Goal: Transaction & Acquisition: Purchase product/service

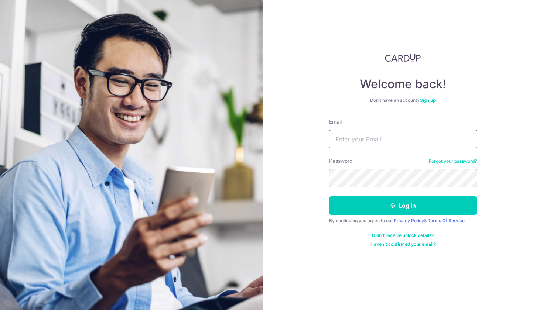
click at [411, 134] on input "Email" at bounding box center [403, 139] width 148 height 18
click at [388, 286] on div "Welcome back! Don’t have an account? Sign up Email [EMAIL_ADDRESS][DOMAIN_NAME]…" at bounding box center [402, 155] width 280 height 310
drag, startPoint x: 401, startPoint y: 137, endPoint x: 256, endPoint y: 136, distance: 144.7
click at [256, 136] on section "Welcome back! Don’t have an account? Sign up Email lohsc@nixpro.com Password Fo…" at bounding box center [271, 155] width 543 height 310
paste input "sengchai.loh@gmail"
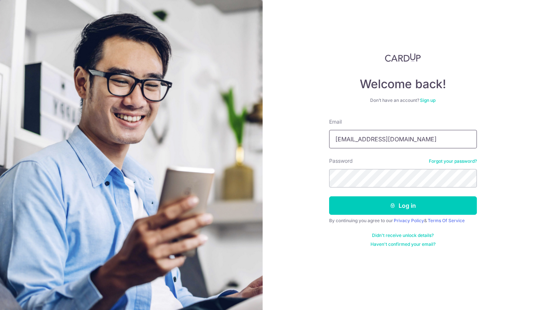
type input "sengchai.loh@gmail.com"
click at [409, 206] on button "Log in" at bounding box center [403, 205] width 148 height 18
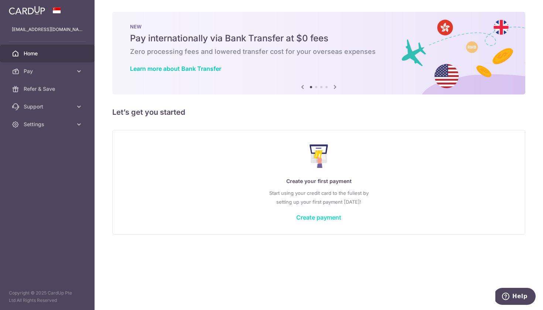
click at [330, 216] on link "Create payment" at bounding box center [318, 217] width 45 height 7
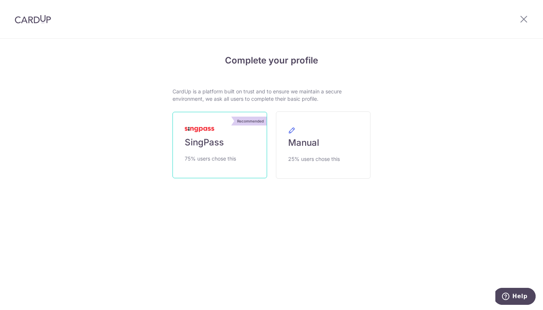
click at [219, 151] on link "Recommended SingPass 75% users chose this" at bounding box center [219, 145] width 95 height 66
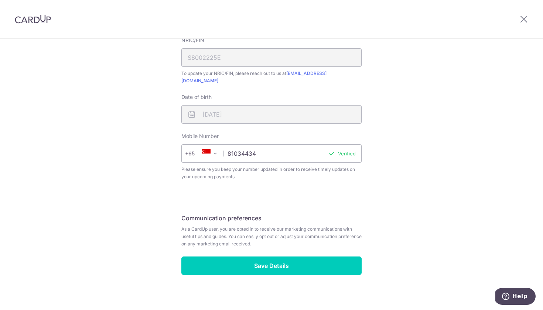
scroll to position [234, 0]
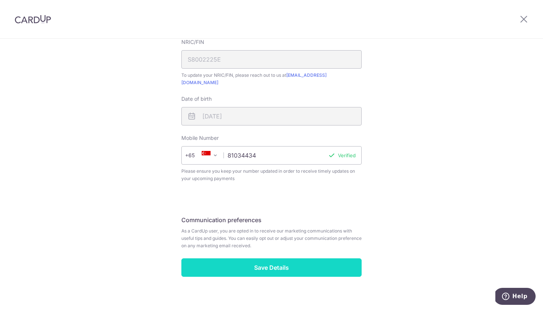
click at [278, 261] on input "Save Details" at bounding box center [271, 267] width 180 height 18
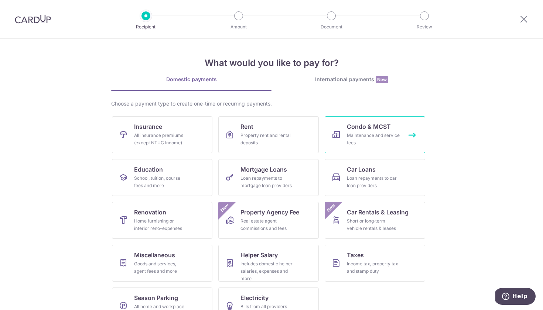
click at [367, 133] on div "Maintenance and service fees" at bounding box center [373, 139] width 53 height 15
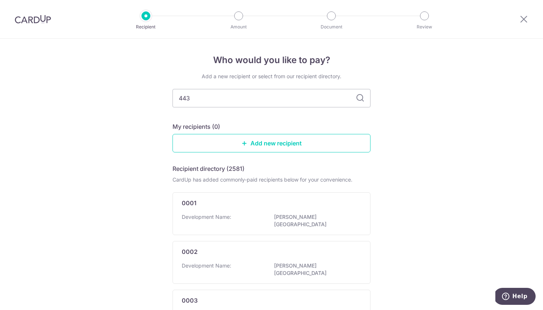
type input "4436"
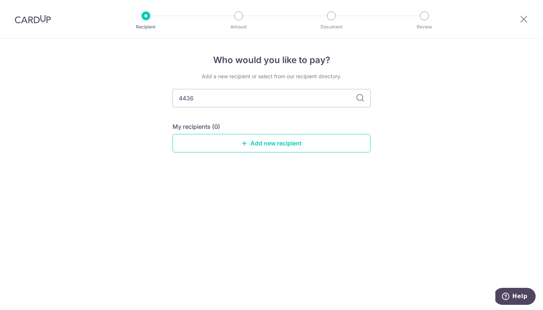
click at [361, 98] on icon at bounding box center [359, 98] width 9 height 9
drag, startPoint x: 284, startPoint y: 101, endPoint x: 277, endPoint y: 99, distance: 6.9
click at [283, 101] on input "4436" at bounding box center [271, 98] width 198 height 18
type input "4"
type input "m"
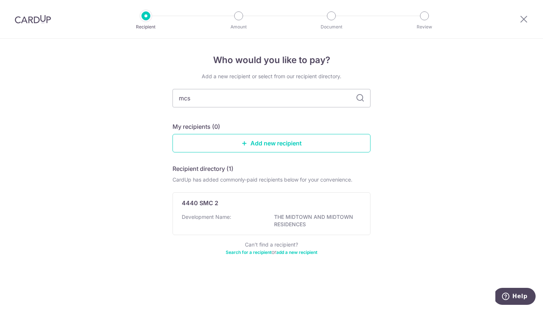
type input "mcst"
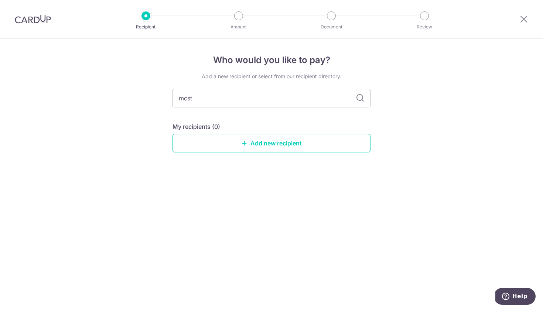
drag, startPoint x: 277, startPoint y: 99, endPoint x: 383, endPoint y: 117, distance: 107.5
click at [384, 117] on div "Who would you like to pay? Add a new recipient or select from our recipient dir…" at bounding box center [271, 174] width 543 height 271
click at [302, 144] on link "Add new recipient" at bounding box center [271, 143] width 198 height 18
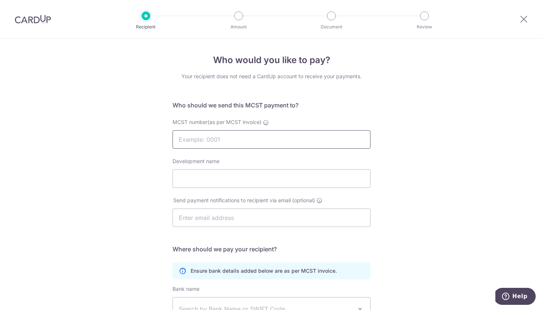
click at [241, 139] on input "MCST number(as per MCST invoice)" at bounding box center [271, 139] width 198 height 18
type input "4436"
click at [273, 178] on input "Development name" at bounding box center [271, 178] width 198 height 18
type input "River Isles"
click at [401, 203] on div "Who would you like to pay? Your recipient does not need a CardUp account to rec…" at bounding box center [271, 234] width 543 height 391
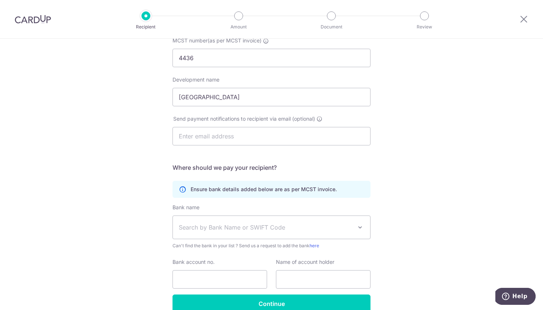
scroll to position [82, 0]
click at [309, 224] on span "Search by Bank Name or SWIFT Code" at bounding box center [266, 226] width 174 height 9
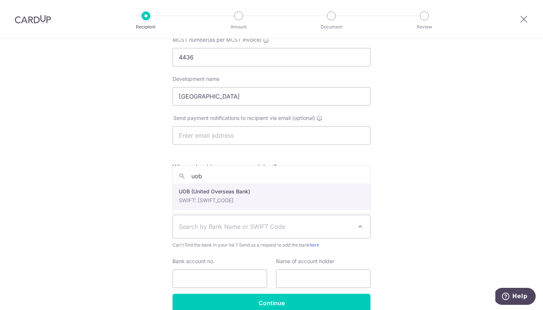
type input "uob"
select select "18"
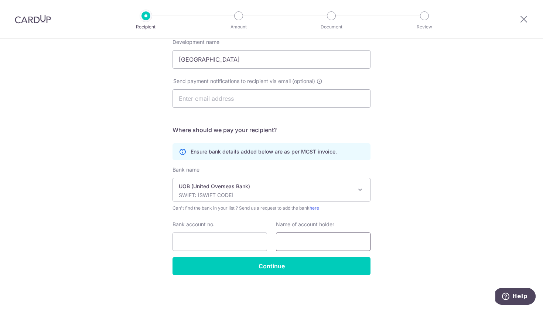
scroll to position [119, 0]
click at [223, 243] on input "Bank account no." at bounding box center [219, 242] width 95 height 18
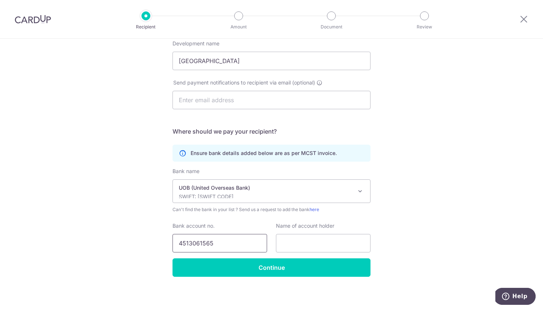
scroll to position [117, 0]
drag, startPoint x: 189, startPoint y: 243, endPoint x: 195, endPoint y: 242, distance: 6.3
click at [189, 243] on input "4513061565" at bounding box center [219, 243] width 95 height 18
click at [199, 243] on input "4513061565" at bounding box center [219, 243] width 95 height 18
click at [189, 243] on input "4513061565" at bounding box center [219, 243] width 95 height 18
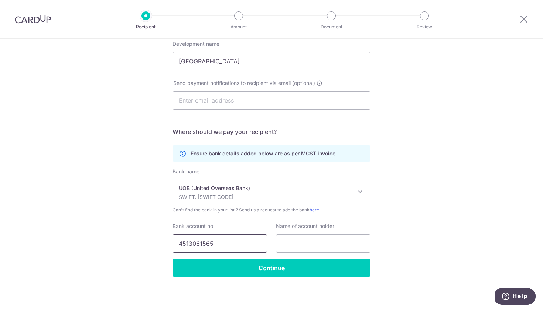
click at [200, 244] on input "4513061565" at bounding box center [219, 243] width 95 height 18
click at [209, 244] on input "4513061565" at bounding box center [219, 243] width 95 height 18
click at [214, 244] on input "4513061565" at bounding box center [219, 243] width 95 height 18
type input "4513061565"
click at [299, 243] on input "text" at bounding box center [323, 243] width 95 height 18
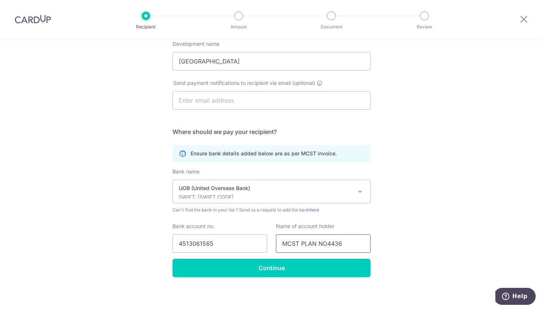
drag, startPoint x: 334, startPoint y: 243, endPoint x: 357, endPoint y: 243, distance: 22.9
click at [334, 243] on input "MCST PLAN NO4436" at bounding box center [323, 243] width 95 height 18
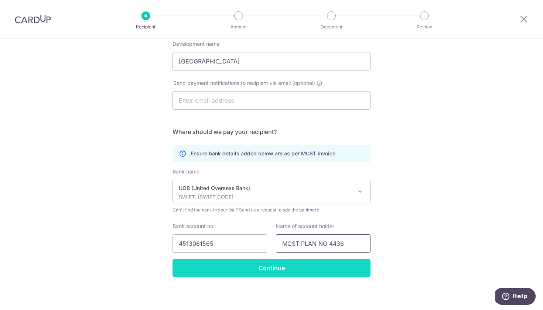
type input "MCST PLAN NO 4436"
click at [322, 267] on input "Continue" at bounding box center [271, 268] width 198 height 18
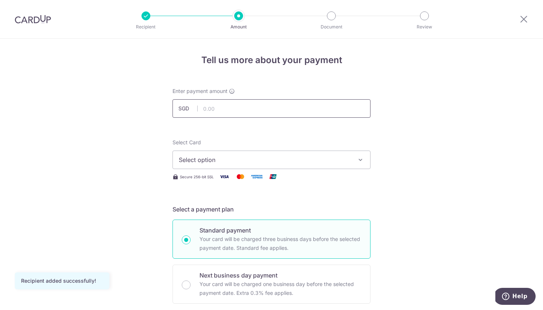
click at [256, 110] on input "text" at bounding box center [271, 108] width 198 height 18
type input "922.14"
drag, startPoint x: 363, startPoint y: 202, endPoint x: 358, endPoint y: 172, distance: 31.0
click at [360, 161] on icon "button" at bounding box center [360, 159] width 7 height 7
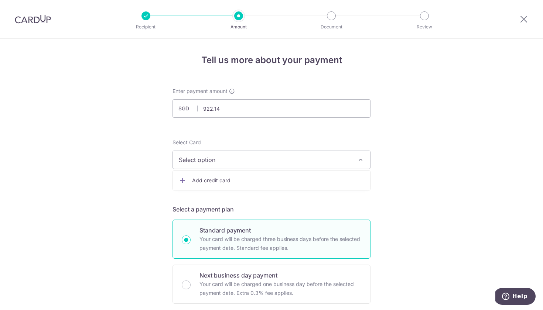
drag, startPoint x: 300, startPoint y: 203, endPoint x: 279, endPoint y: 198, distance: 21.6
click at [226, 161] on span "Select option" at bounding box center [265, 159] width 172 height 9
click at [213, 179] on span "Add credit card" at bounding box center [278, 180] width 172 height 7
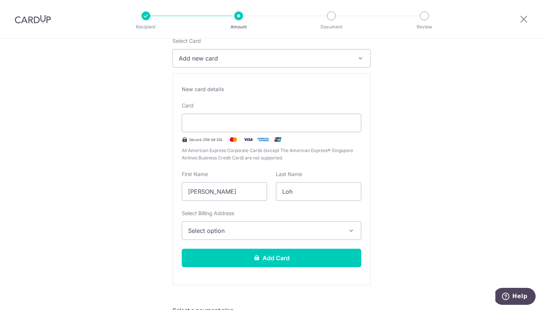
scroll to position [103, 0]
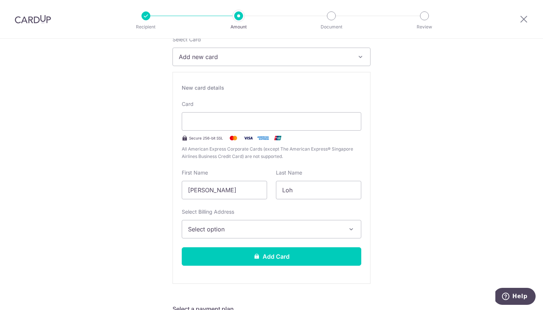
click at [353, 230] on icon "button" at bounding box center [350, 229] width 7 height 7
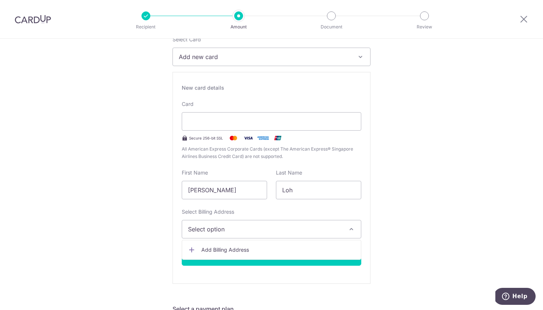
click at [250, 249] on span "Add Billing Address" at bounding box center [278, 249] width 154 height 7
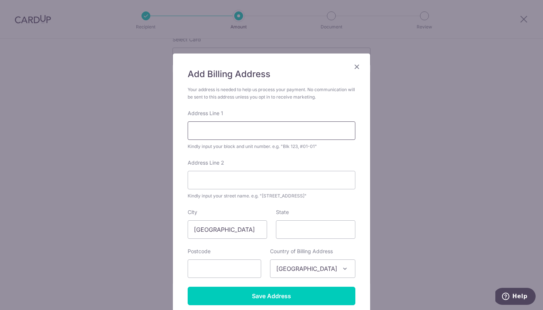
click at [257, 129] on input "Address Line 1" at bounding box center [272, 130] width 168 height 18
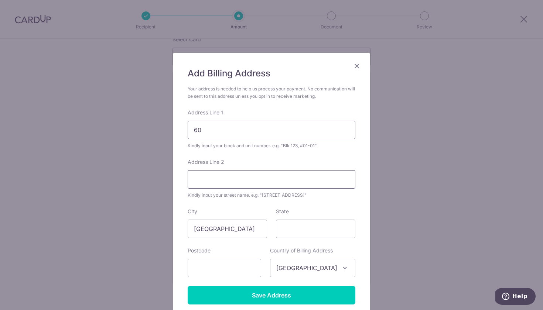
type input "6"
type input "Blk 60, #13-18"
click at [290, 182] on input "Address Line 2" at bounding box center [272, 179] width 168 height 18
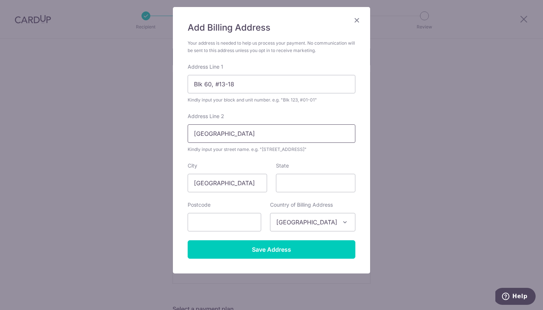
scroll to position [48, 0]
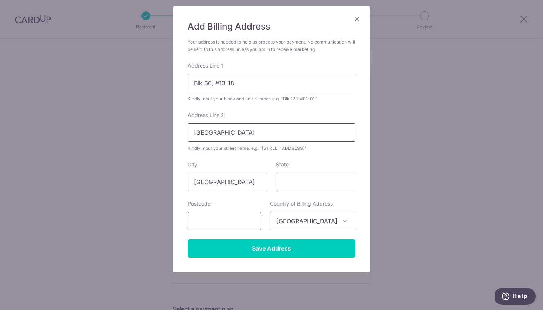
type input "Edgedale Plains"
click at [246, 224] on input "text" at bounding box center [224, 221] width 73 height 18
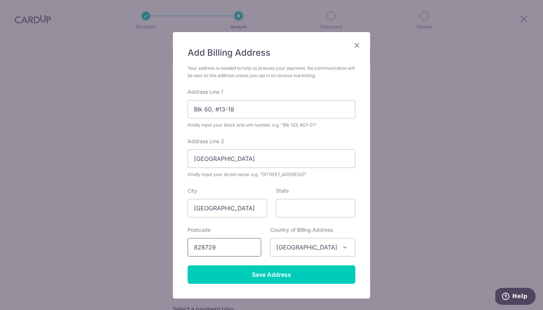
scroll to position [23, 0]
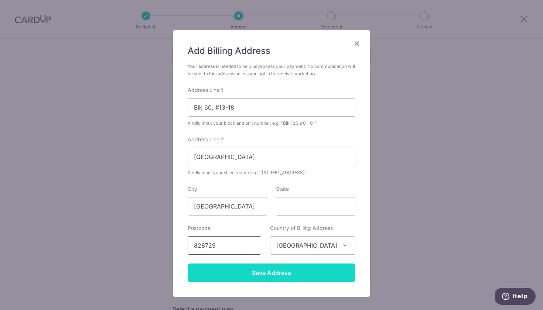
type input "828729"
click at [273, 274] on input "Save Address" at bounding box center [272, 273] width 168 height 18
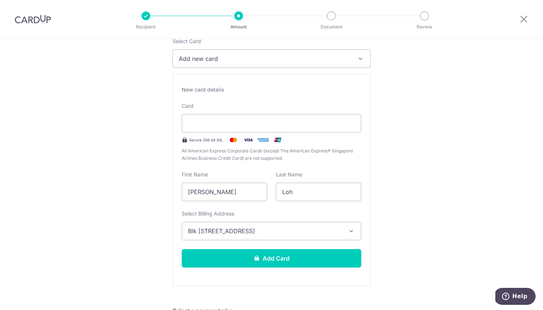
scroll to position [102, 0]
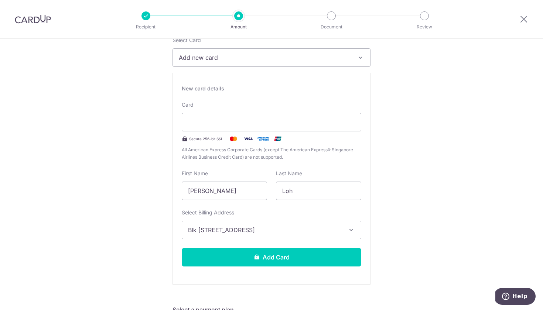
click at [292, 252] on button "Add Card" at bounding box center [271, 257] width 179 height 18
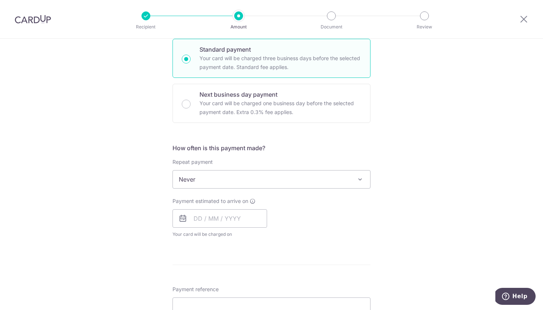
scroll to position [180, 0]
click at [231, 217] on input "text" at bounding box center [219, 219] width 95 height 18
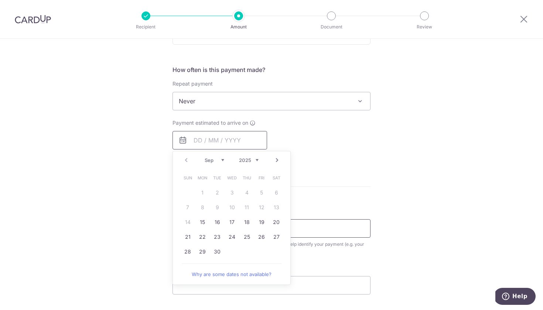
scroll to position [260, 0]
click at [202, 219] on link "15" at bounding box center [202, 221] width 12 height 12
type input "[DATE]"
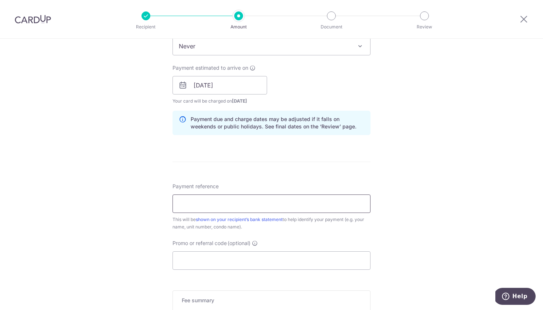
scroll to position [348, 0]
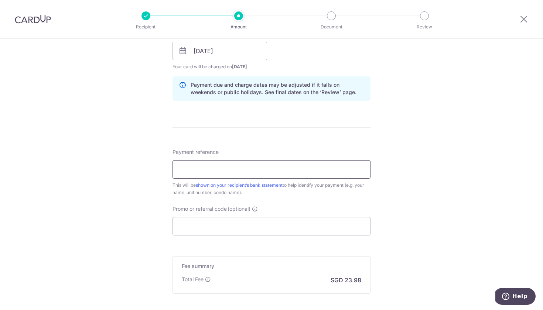
click at [330, 171] on input "Payment reference" at bounding box center [271, 169] width 198 height 18
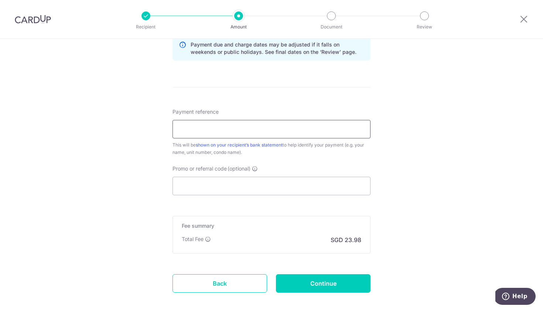
scroll to position [392, 0]
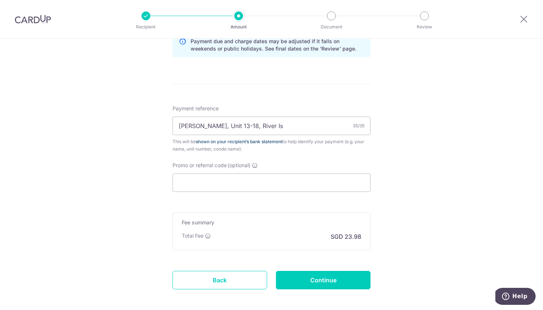
click at [276, 142] on link "shown on your recipient’s bank statement" at bounding box center [239, 142] width 87 height 6
drag, startPoint x: 236, startPoint y: 126, endPoint x: 240, endPoint y: 124, distance: 4.5
click at [237, 125] on input "[PERSON_NAME], Unit 13-18, River Is" at bounding box center [271, 126] width 198 height 18
click at [230, 128] on input "[PERSON_NAME], #13-18, [GEOGRAPHIC_DATA]" at bounding box center [271, 126] width 198 height 18
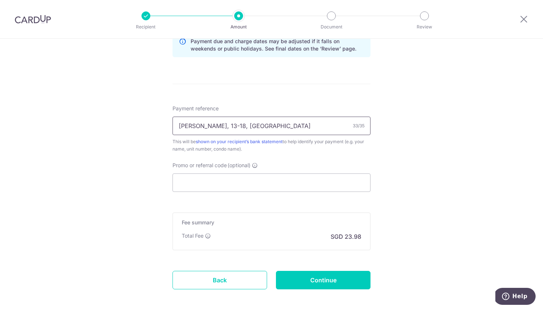
type input "[PERSON_NAME], #13-18, [GEOGRAPHIC_DATA]"
click at [259, 178] on input "Promo or referral code (optional)" at bounding box center [271, 183] width 198 height 18
click at [368, 31] on div "Recipient Amount Document Review Tell us more about your payment Enter payment …" at bounding box center [271, 155] width 543 height 310
click at [278, 185] on input "Promo or referral code (optional)" at bounding box center [271, 183] width 198 height 18
paste input "MILELION"
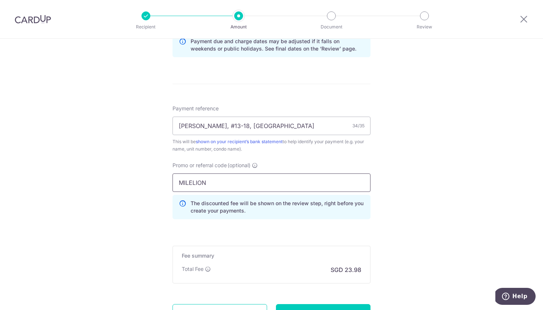
type input "MILELION"
click at [404, 227] on div "Tell us more about your payment Enter payment amount SGD 922.14 922.14 Card add…" at bounding box center [271, 12] width 543 height 731
click at [381, 231] on div "Tell us more about your payment Enter payment amount SGD 922.14 922.14 Card add…" at bounding box center [271, 12] width 543 height 731
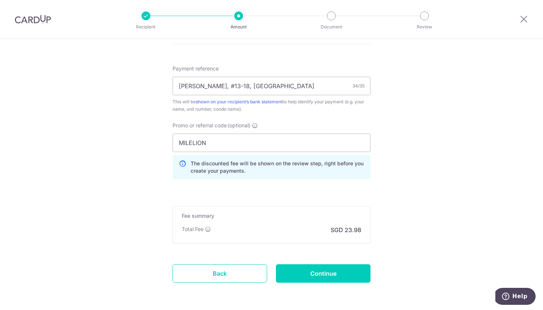
scroll to position [433, 0]
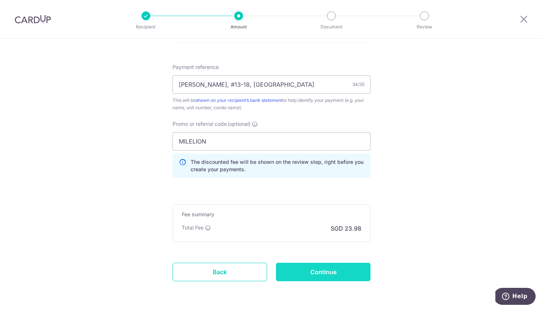
click at [335, 274] on input "Continue" at bounding box center [323, 272] width 95 height 18
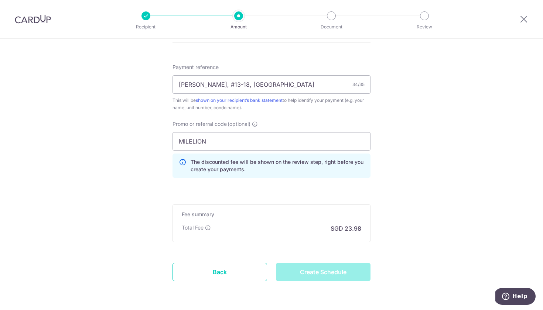
type input "Create Schedule"
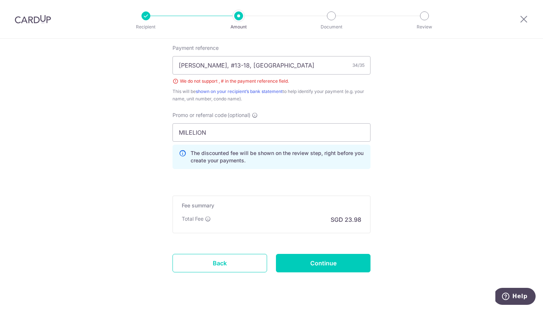
scroll to position [453, 0]
drag, startPoint x: 228, startPoint y: 66, endPoint x: 233, endPoint y: 63, distance: 6.3
click at [228, 66] on input "[PERSON_NAME], #13-18, [GEOGRAPHIC_DATA]" at bounding box center [271, 64] width 198 height 18
type input "[PERSON_NAME], 13-18, [GEOGRAPHIC_DATA]"
click at [338, 261] on input "Continue" at bounding box center [323, 262] width 95 height 18
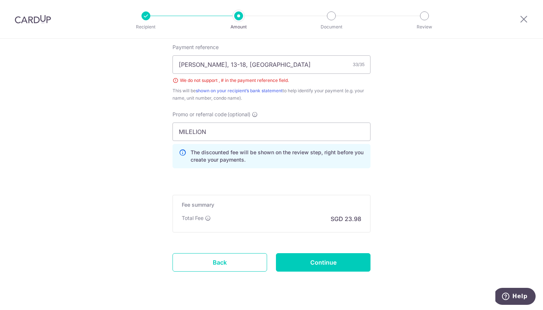
type input "Create Schedule"
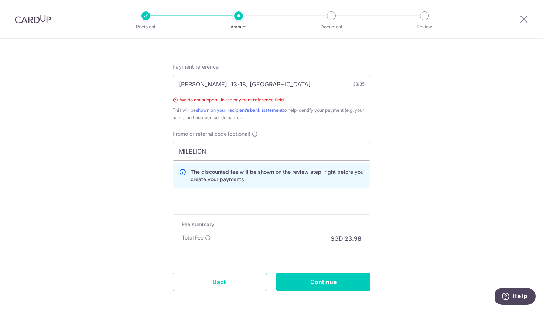
scroll to position [434, 0]
click at [221, 84] on input "[PERSON_NAME], 13-18, [GEOGRAPHIC_DATA]" at bounding box center [271, 84] width 198 height 18
drag, startPoint x: 281, startPoint y: 81, endPoint x: 111, endPoint y: 80, distance: 170.2
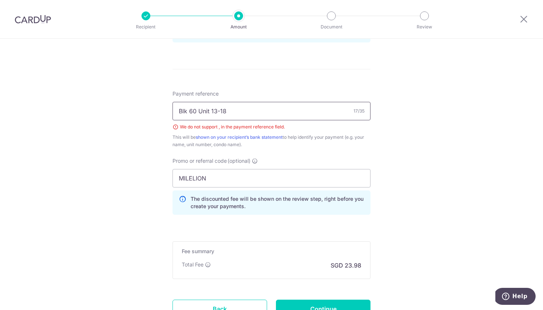
scroll to position [402, 0]
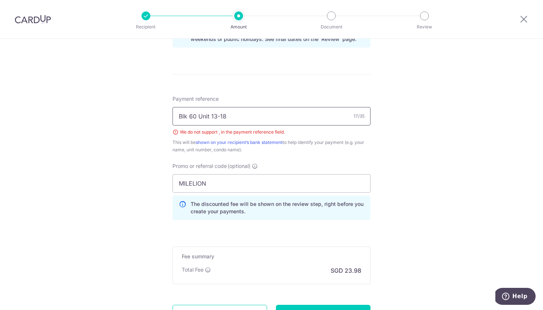
type input "Blk 60 Unit 13-18"
click at [388, 148] on div "Tell us more about your payment Enter payment amount SGD 922.14 922.14 Select C…" at bounding box center [271, 8] width 543 height 742
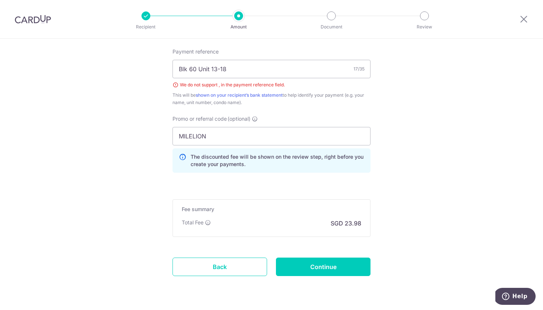
scroll to position [449, 0]
click at [327, 270] on input "Continue" at bounding box center [323, 266] width 95 height 18
type input "Create Schedule"
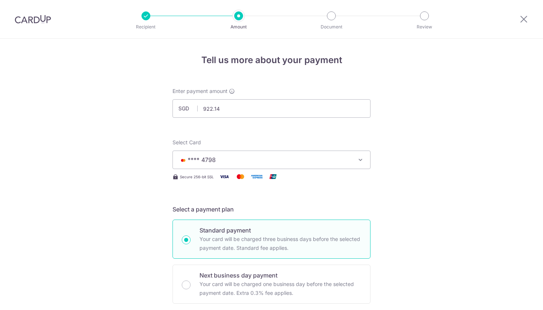
scroll to position [470, 0]
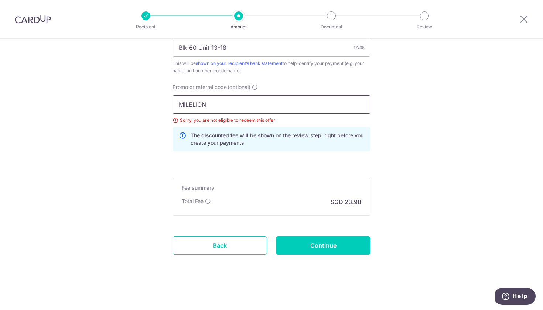
drag, startPoint x: 232, startPoint y: 103, endPoint x: 120, endPoint y: 103, distance: 112.2
type input "OFF225"
click at [326, 244] on input "Continue" at bounding box center [323, 245] width 95 height 18
type input "Update Schedule"
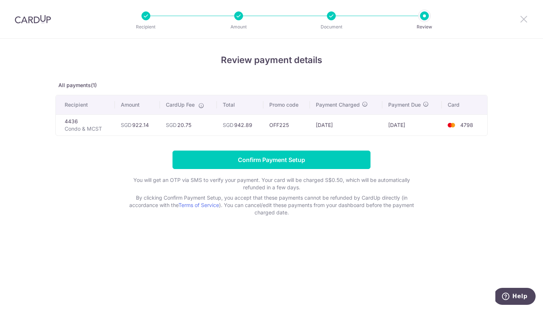
click at [523, 17] on icon at bounding box center [523, 18] width 9 height 9
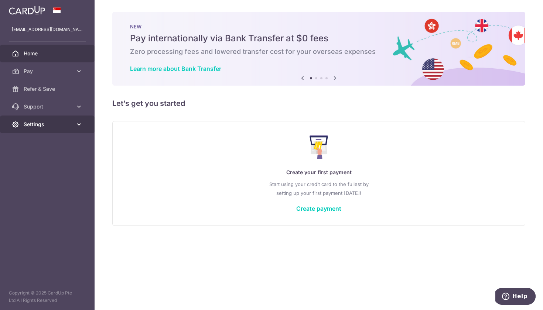
click at [80, 125] on icon at bounding box center [78, 124] width 7 height 7
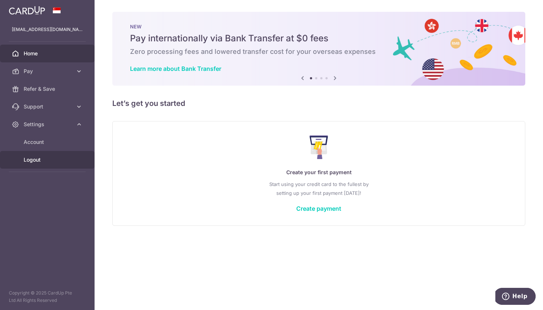
click at [32, 159] on span "Logout" at bounding box center [48, 159] width 49 height 7
